Goal: Find specific page/section: Find specific page/section

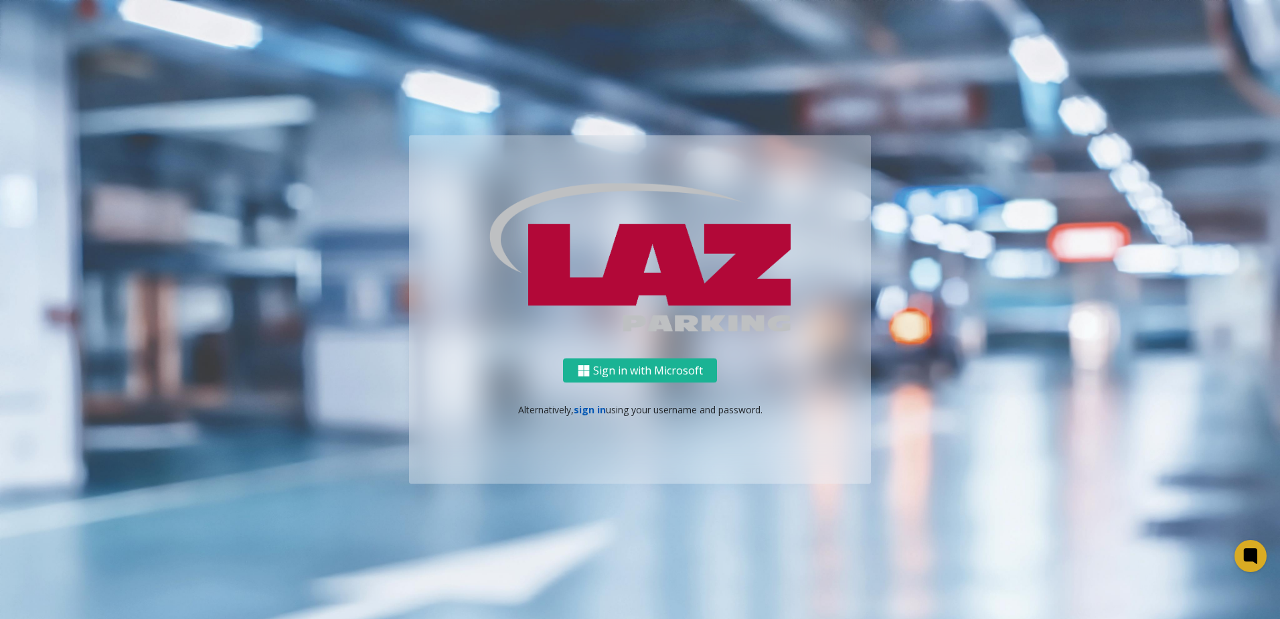
click at [592, 410] on link "sign in" at bounding box center [590, 409] width 32 height 13
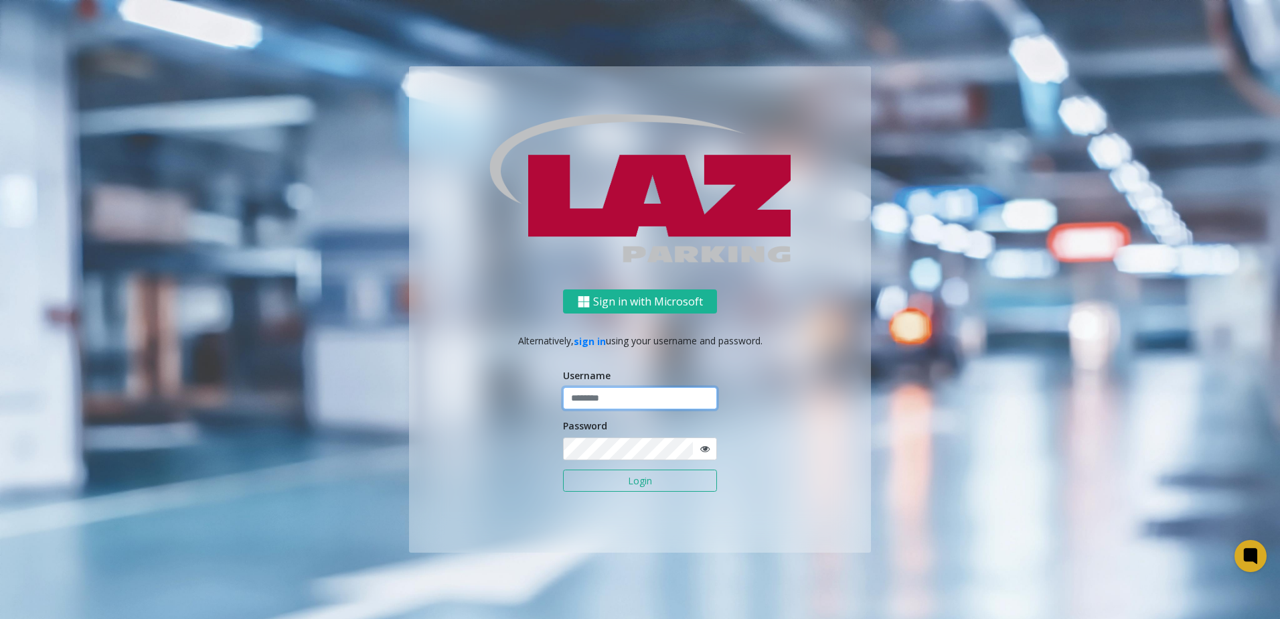
type input "*******"
click at [641, 474] on button "Login" at bounding box center [640, 480] width 154 height 23
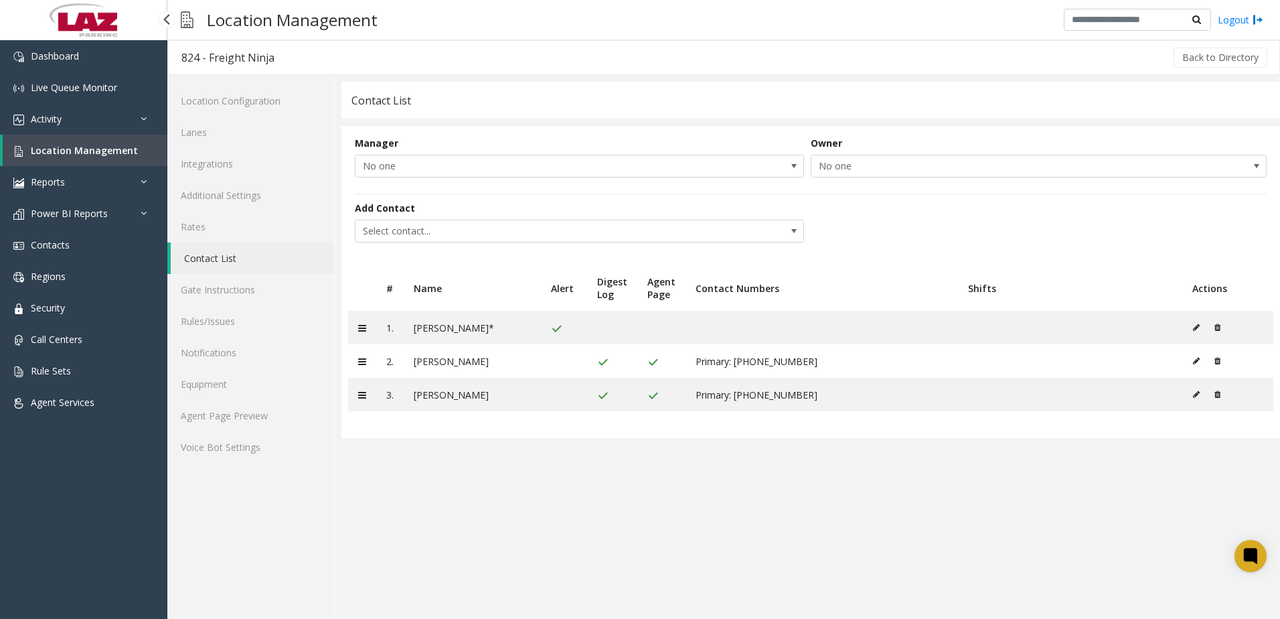
click at [94, 141] on link "Location Management" at bounding box center [85, 150] width 165 height 31
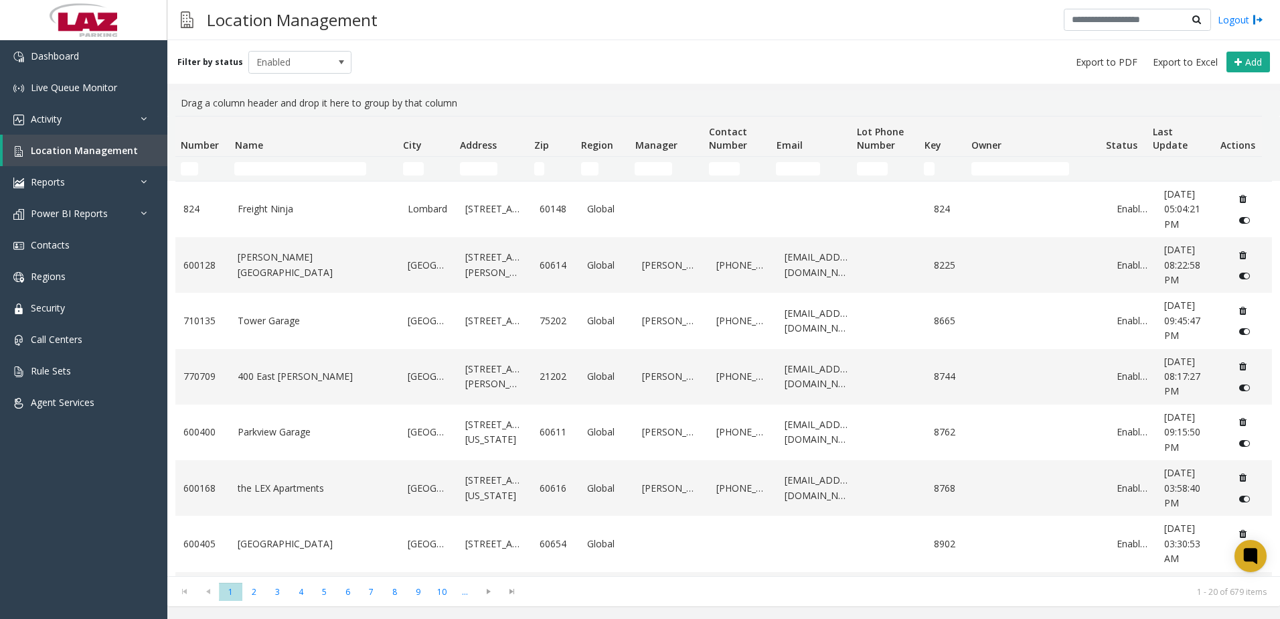
click at [261, 158] on td "Name Filter" at bounding box center [313, 169] width 168 height 24
click at [273, 167] on input "Name Filter" at bounding box center [300, 168] width 132 height 13
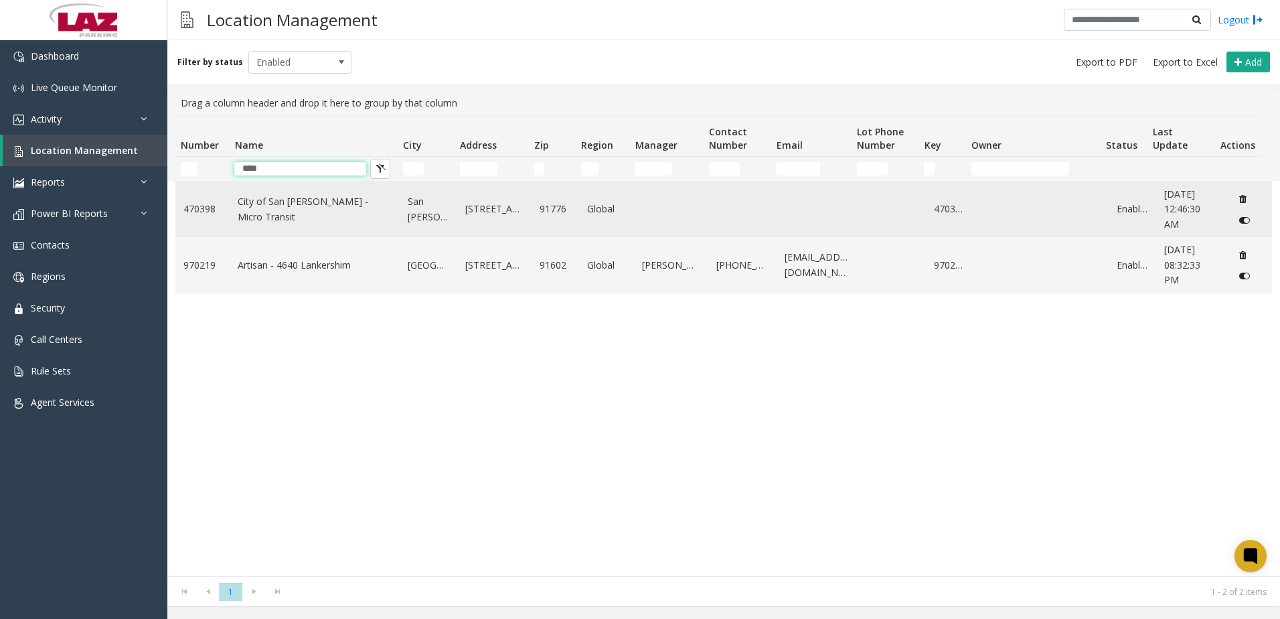
type input "***"
click at [303, 206] on link "City of San [PERSON_NAME] - Micro Transit" at bounding box center [315, 209] width 154 height 30
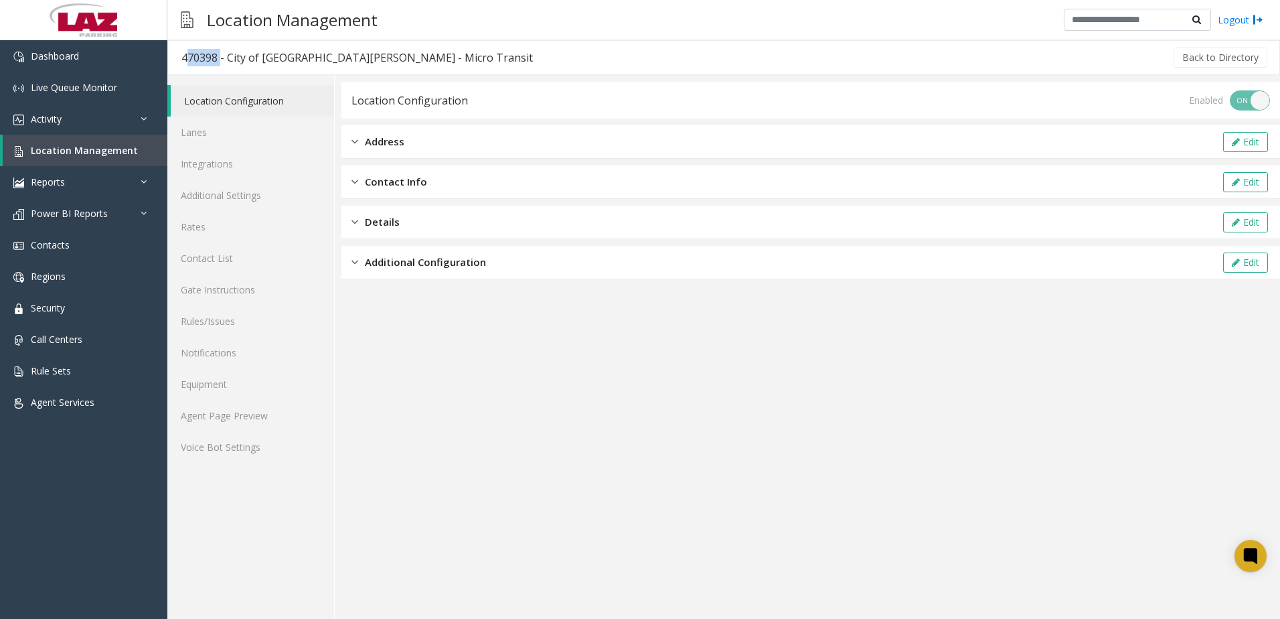
drag, startPoint x: 215, startPoint y: 52, endPoint x: 181, endPoint y: 56, distance: 34.4
click at [181, 56] on h3 "470398 - City of [GEOGRAPHIC_DATA][PERSON_NAME] - Micro Transit" at bounding box center [357, 57] width 378 height 31
copy div "470398"
click at [55, 149] on span "Location Management" at bounding box center [84, 150] width 107 height 13
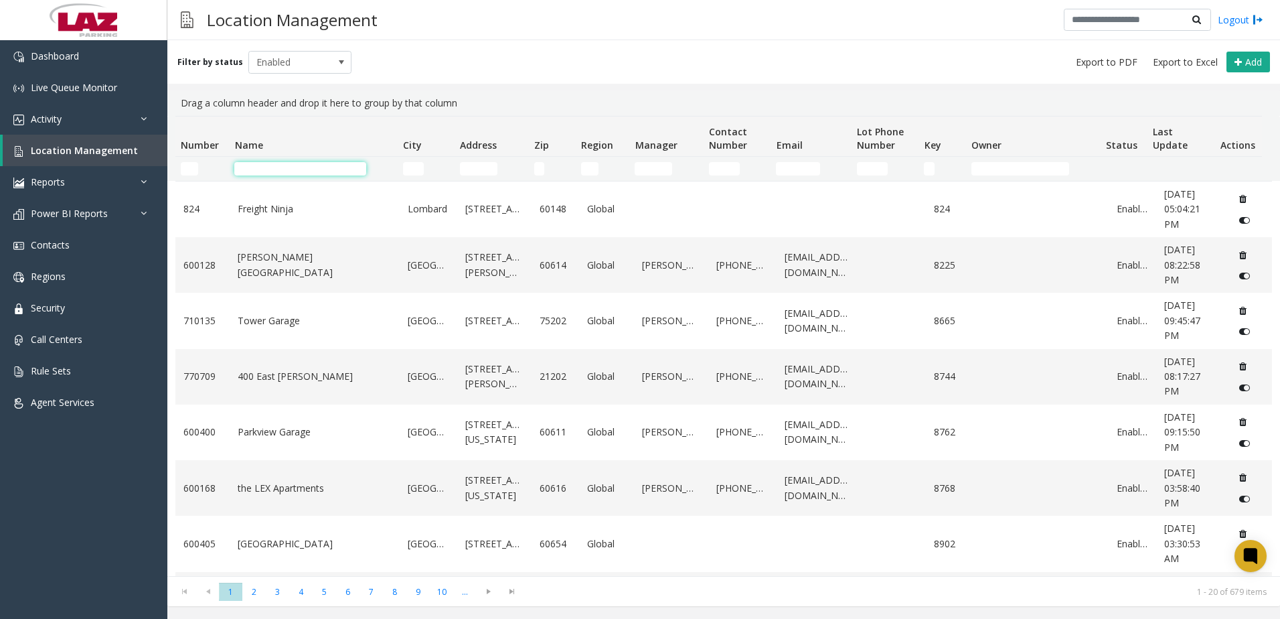
click at [332, 169] on input "Name Filter" at bounding box center [300, 168] width 132 height 13
click at [285, 163] on input "Name Filter" at bounding box center [300, 168] width 132 height 13
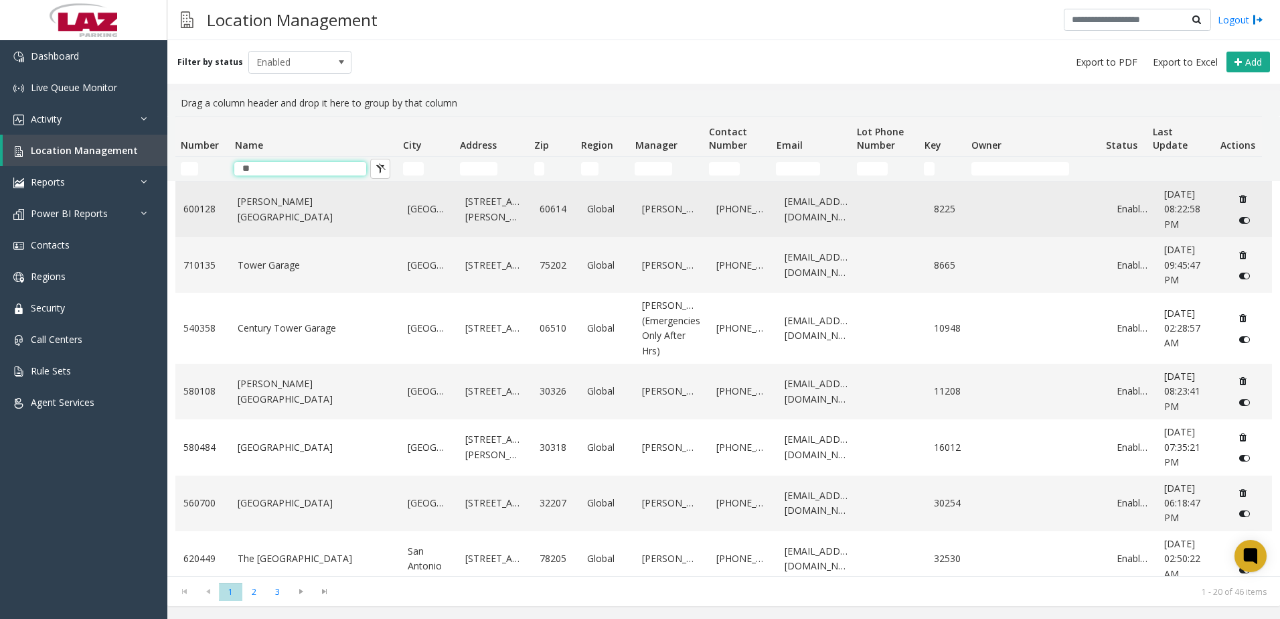
type input "*"
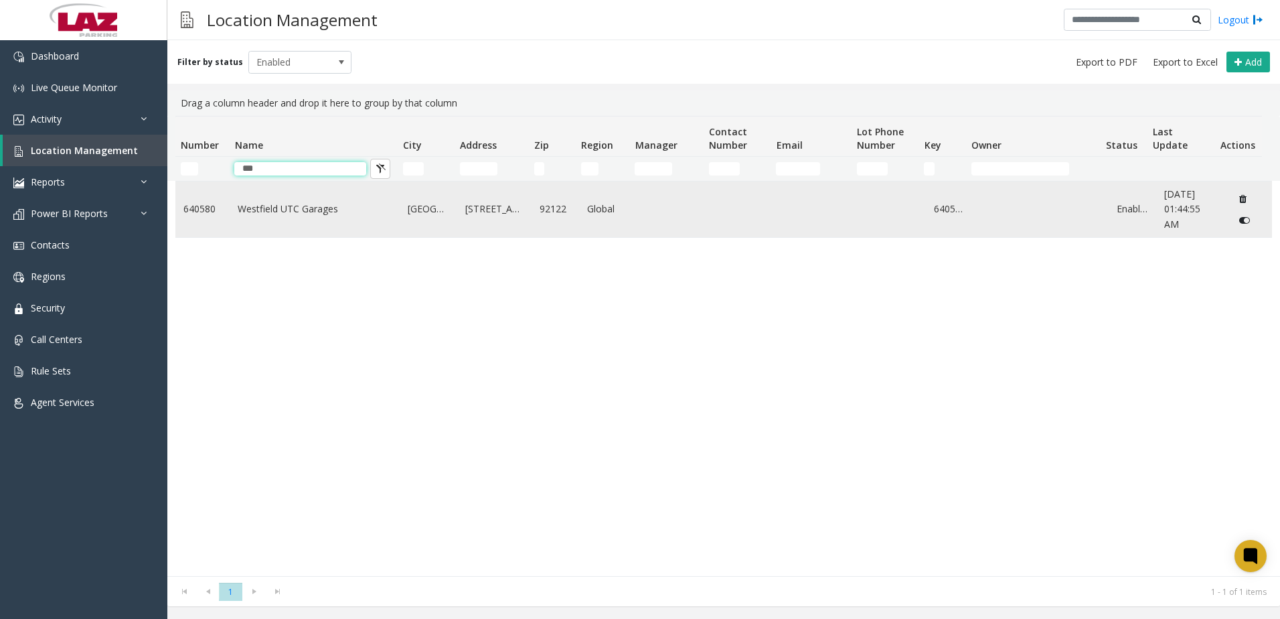
type input "***"
click at [303, 222] on td "Westfield UTC Garages" at bounding box center [315, 209] width 170 height 56
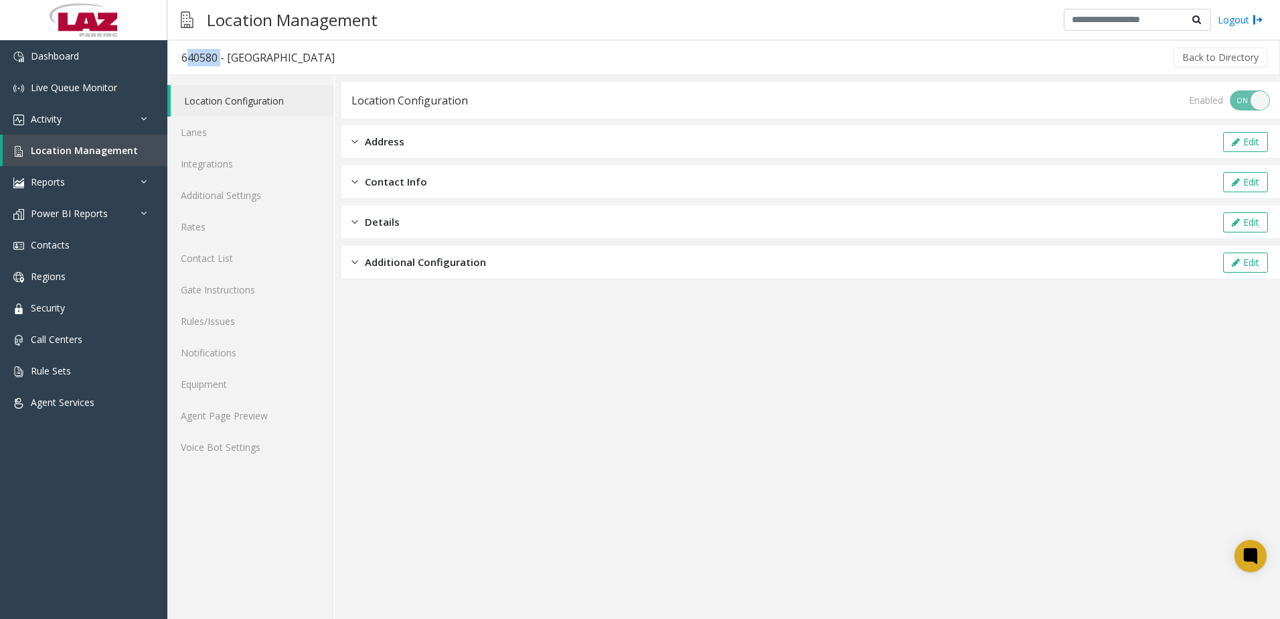
drag, startPoint x: 216, startPoint y: 57, endPoint x: 181, endPoint y: 58, distance: 34.9
click at [181, 58] on div "640580 - [GEOGRAPHIC_DATA]" at bounding box center [257, 57] width 153 height 17
copy div "640580"
